Goal: Transaction & Acquisition: Book appointment/travel/reservation

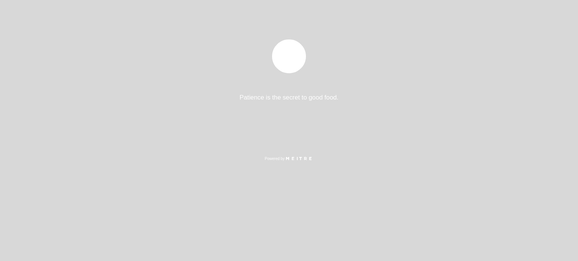
select select "pt"
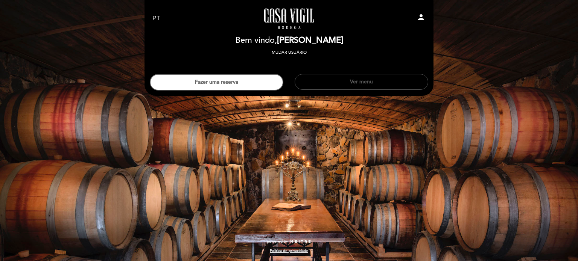
click at [359, 85] on button "Ver menu" at bounding box center [360, 82] width 133 height 16
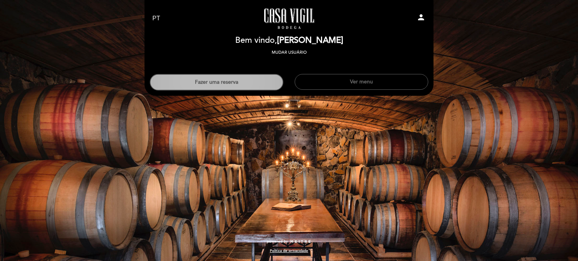
click at [215, 80] on button "Fazer uma reserva" at bounding box center [216, 82] width 133 height 17
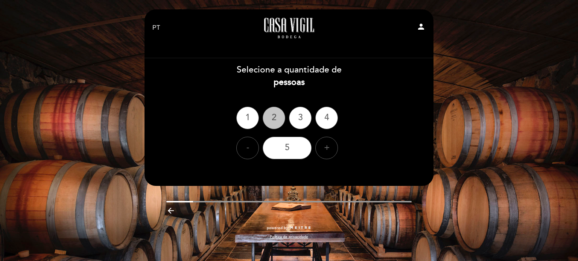
click at [275, 116] on div "2" at bounding box center [273, 118] width 23 height 23
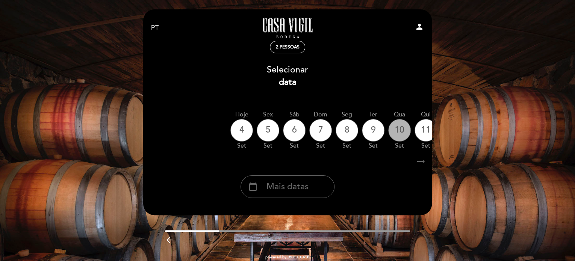
click at [400, 128] on div "10" at bounding box center [399, 130] width 23 height 23
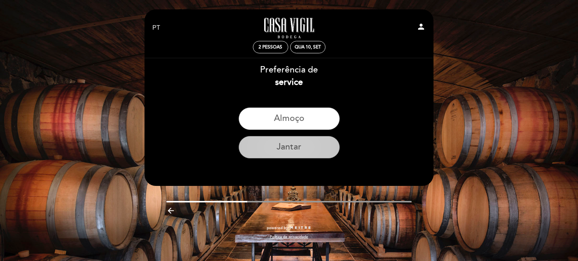
click at [293, 146] on button "Jantar" at bounding box center [288, 147] width 101 height 23
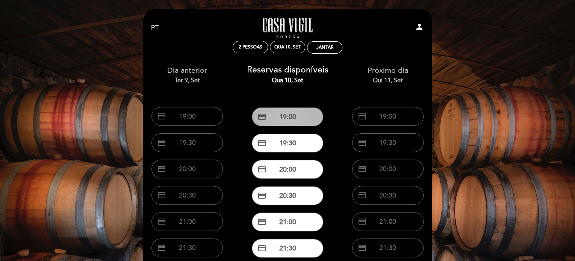
click at [286, 119] on button "credit_card 19:00" at bounding box center [287, 117] width 71 height 19
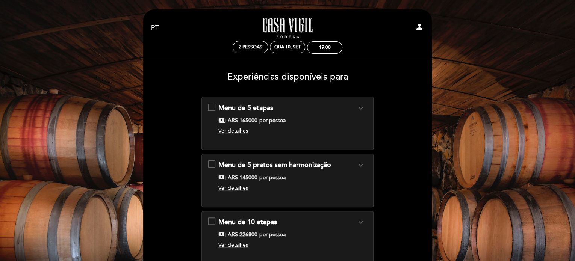
click at [240, 132] on span "Ver detalhes" at bounding box center [233, 131] width 30 height 6
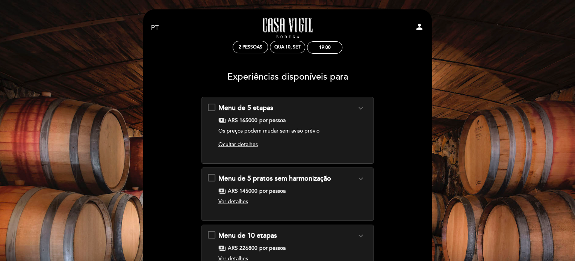
click at [363, 109] on icon "expand_more" at bounding box center [360, 108] width 9 height 9
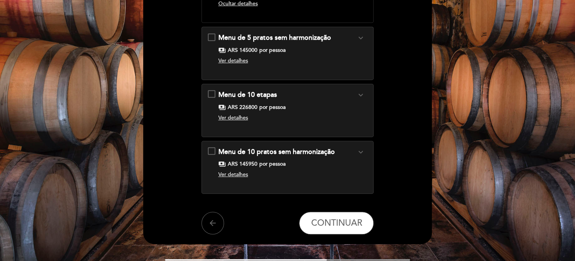
scroll to position [197, 0]
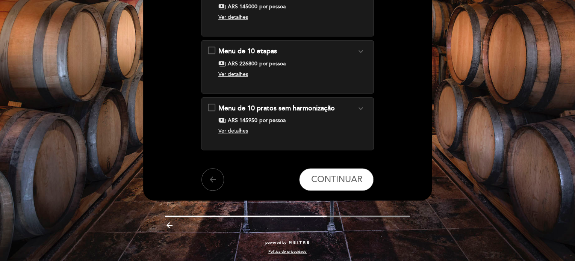
click at [213, 182] on icon "arrow_back" at bounding box center [212, 179] width 9 height 9
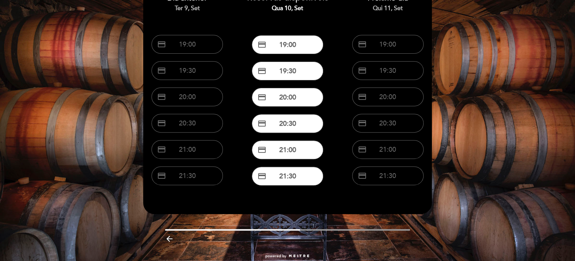
scroll to position [86, 0]
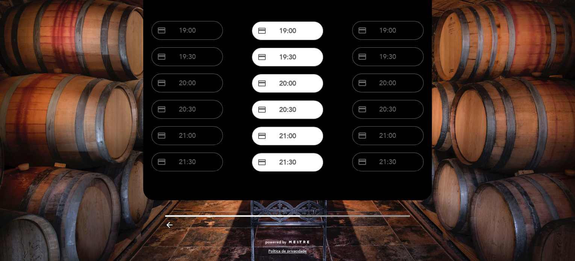
click at [167, 225] on icon "arrow_backward" at bounding box center [169, 225] width 9 height 9
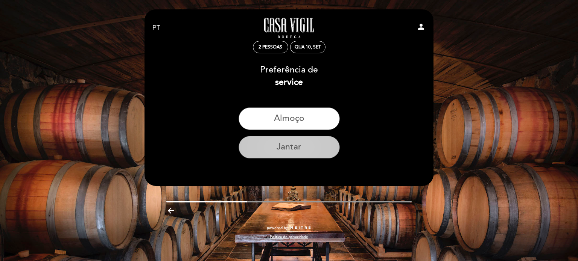
click at [296, 148] on button "Jantar" at bounding box center [288, 147] width 101 height 23
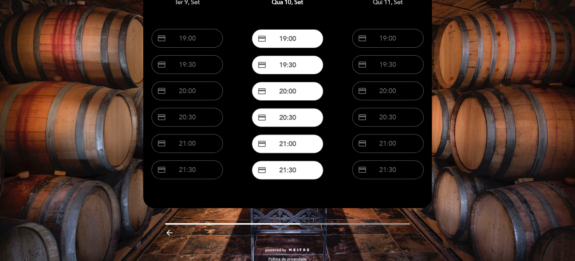
scroll to position [86, 0]
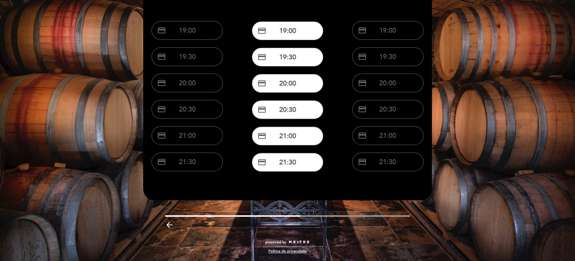
click at [165, 225] on icon "arrow_backward" at bounding box center [169, 225] width 9 height 9
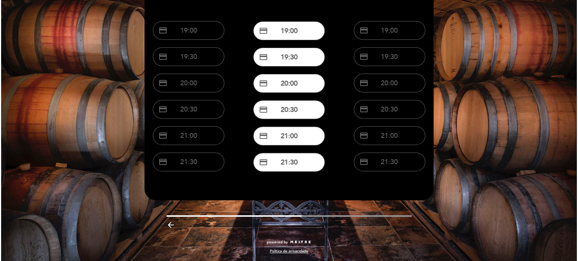
scroll to position [0, 0]
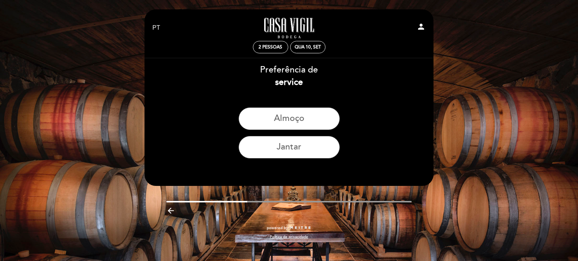
click at [168, 211] on icon "arrow_backward" at bounding box center [170, 210] width 9 height 9
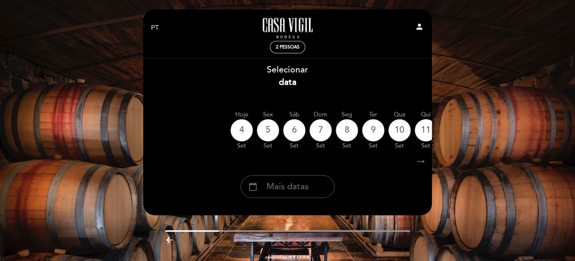
click at [167, 240] on icon "arrow_backward" at bounding box center [169, 240] width 9 height 9
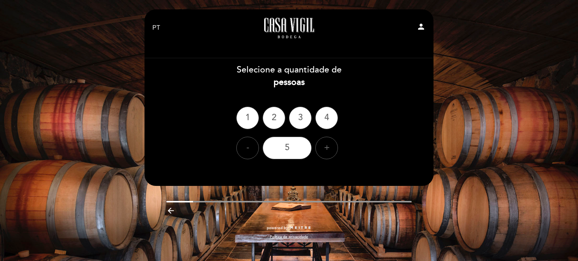
click at [168, 212] on icon "arrow_backward" at bounding box center [170, 210] width 9 height 9
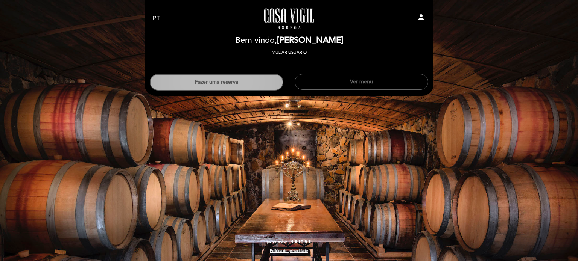
click at [241, 83] on button "Fazer uma reserva" at bounding box center [216, 82] width 133 height 17
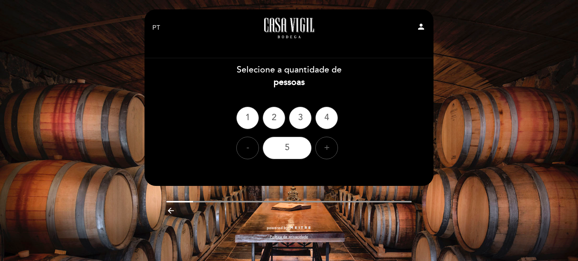
click at [168, 211] on icon "arrow_backward" at bounding box center [170, 210] width 9 height 9
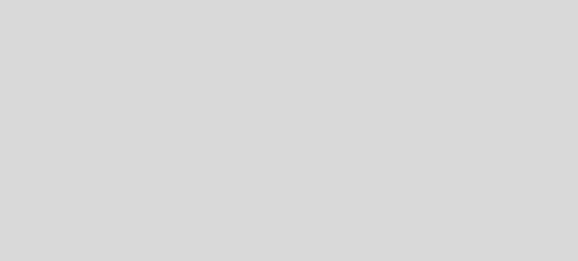
select select "pt"
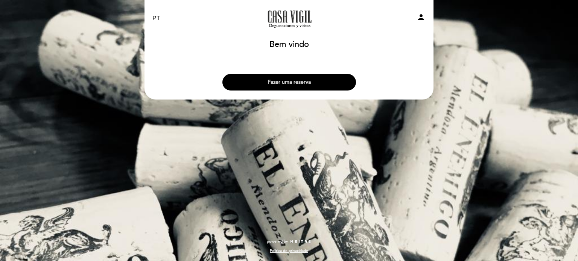
click at [293, 83] on button "Fazer uma reserva" at bounding box center [288, 82] width 133 height 17
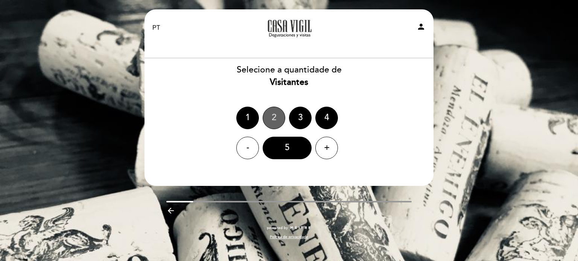
click at [278, 112] on div "2" at bounding box center [273, 118] width 23 height 23
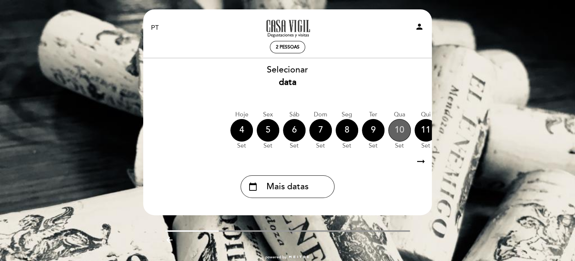
click at [400, 126] on div "10" at bounding box center [399, 130] width 23 height 23
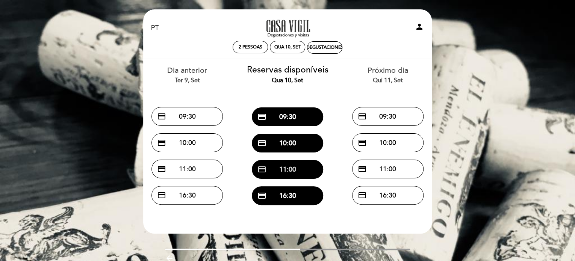
click at [299, 166] on button "credit_card 11:00" at bounding box center [287, 169] width 71 height 19
